Goal: Information Seeking & Learning: Check status

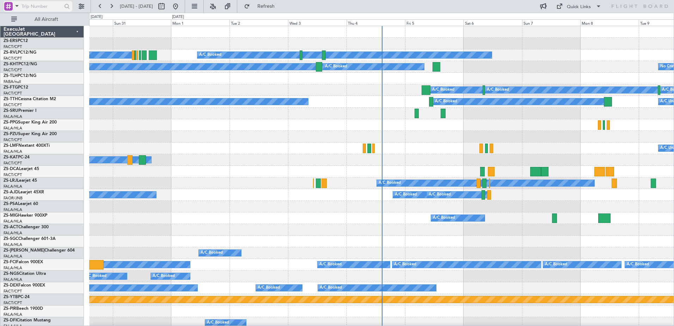
click at [13, 4] on span at bounding box center [17, 5] width 8 height 9
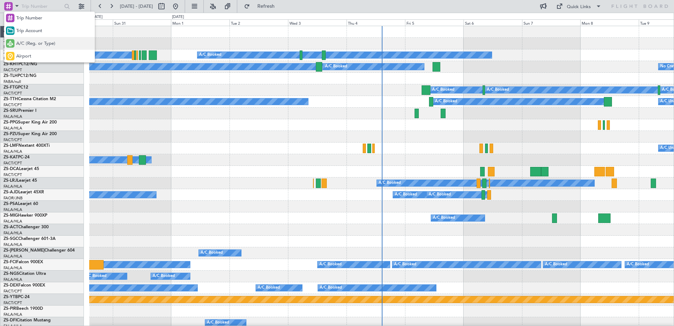
click at [23, 42] on span "A/C (Reg. or Type)" at bounding box center [35, 43] width 39 height 7
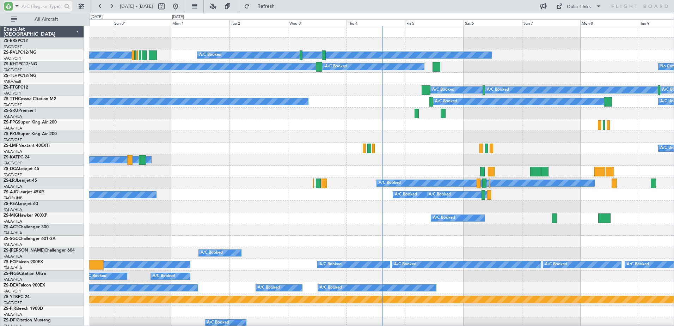
click at [33, 6] on input "text" at bounding box center [41, 6] width 41 height 11
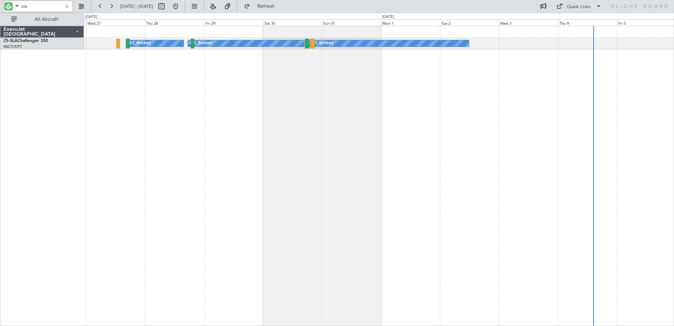
click at [436, 189] on div "A/C Booked A/C Booked A/C Booked" at bounding box center [379, 176] width 590 height 300
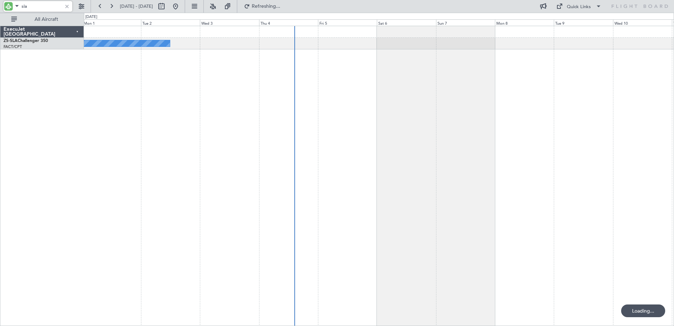
click at [314, 131] on div "A/C Booked A/C Booked" at bounding box center [379, 176] width 590 height 300
type input "sla"
click at [80, 5] on button at bounding box center [81, 6] width 11 height 11
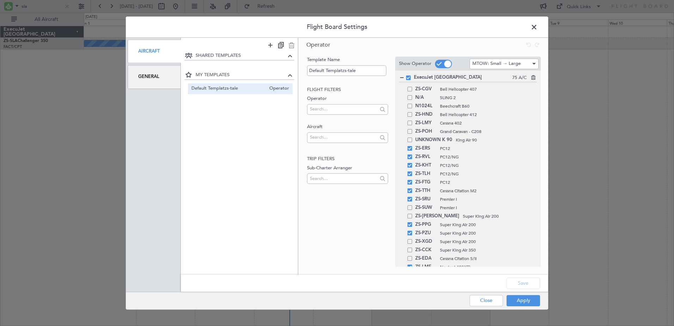
click at [147, 76] on div "General" at bounding box center [154, 77] width 53 height 24
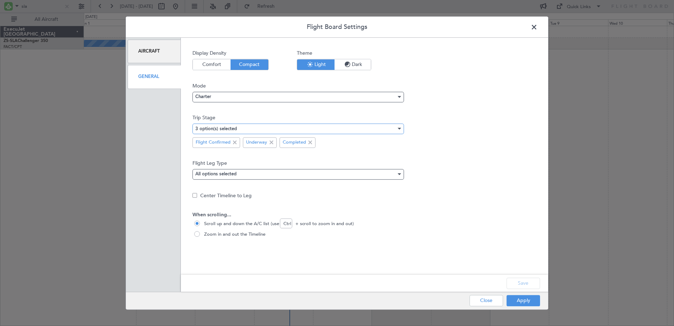
click at [259, 126] on div "3 option(s) selected" at bounding box center [295, 128] width 201 height 11
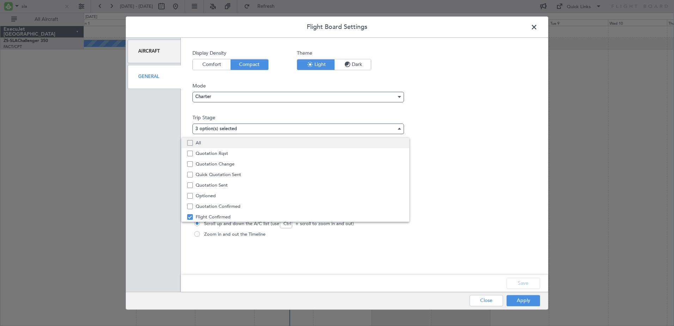
click at [251, 142] on span "All" at bounding box center [300, 142] width 208 height 11
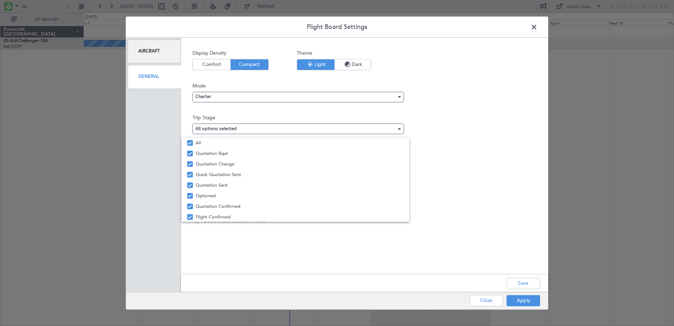
click at [522, 282] on div at bounding box center [337, 163] width 674 height 326
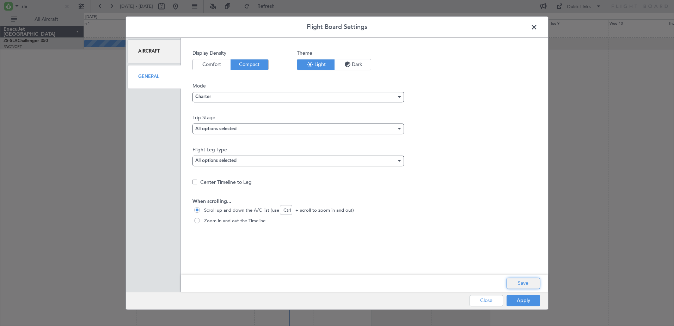
click at [522, 282] on button "Save" at bounding box center [522, 282] width 33 height 11
click at [522, 301] on button "Apply" at bounding box center [522, 300] width 33 height 11
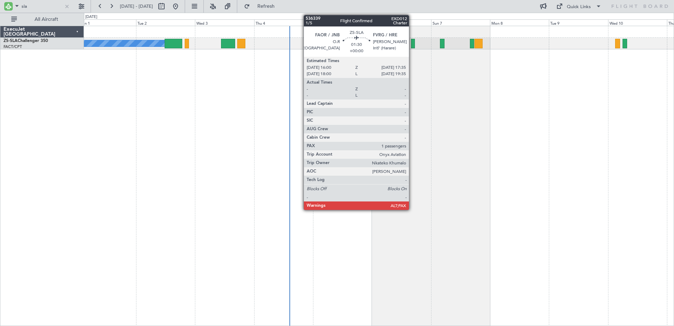
click at [412, 43] on div at bounding box center [413, 44] width 4 height 10
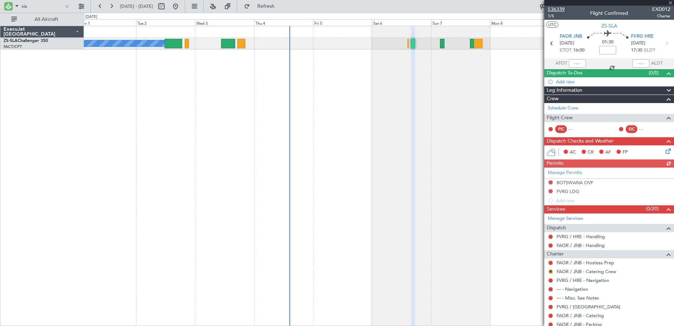
click at [561, 12] on span "536339" at bounding box center [556, 9] width 17 height 7
